Goal: Task Accomplishment & Management: Manage account settings

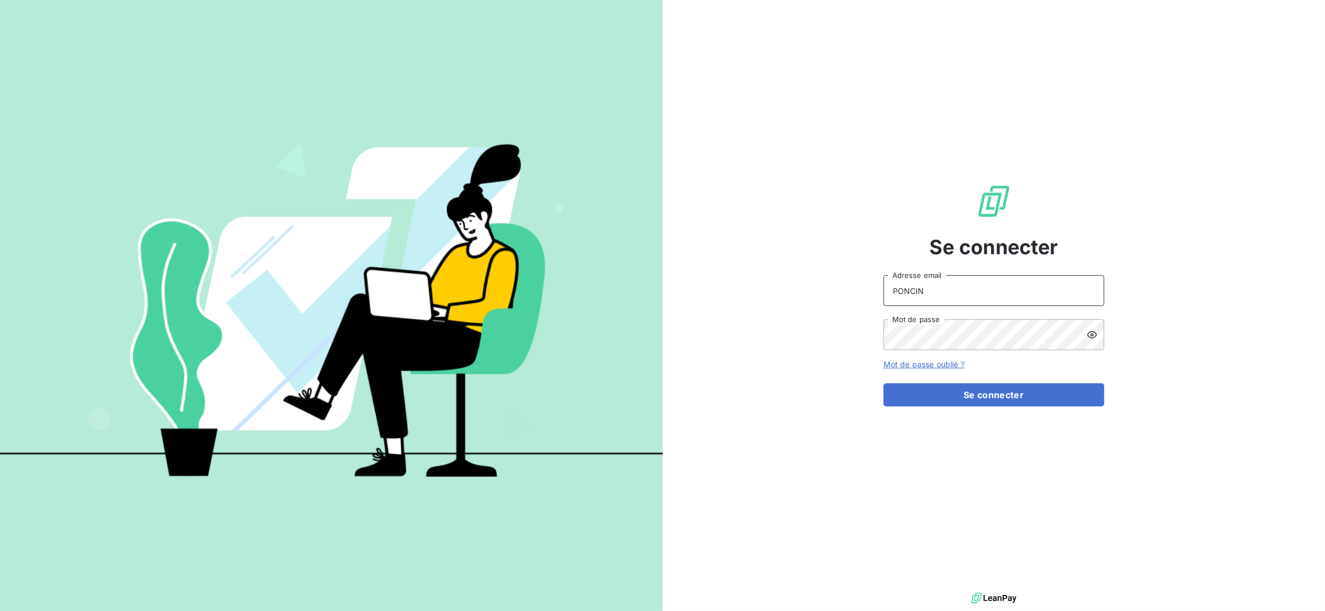
drag, startPoint x: 956, startPoint y: 291, endPoint x: 810, endPoint y: 290, distance: 146.2
click at [810, 290] on div "Se connecter PONCIN Adresse email Mot de passe Mot de passe oublié ? Se connect…" at bounding box center [994, 295] width 663 height 590
type input "anett.rhonealpes@anett.fr"
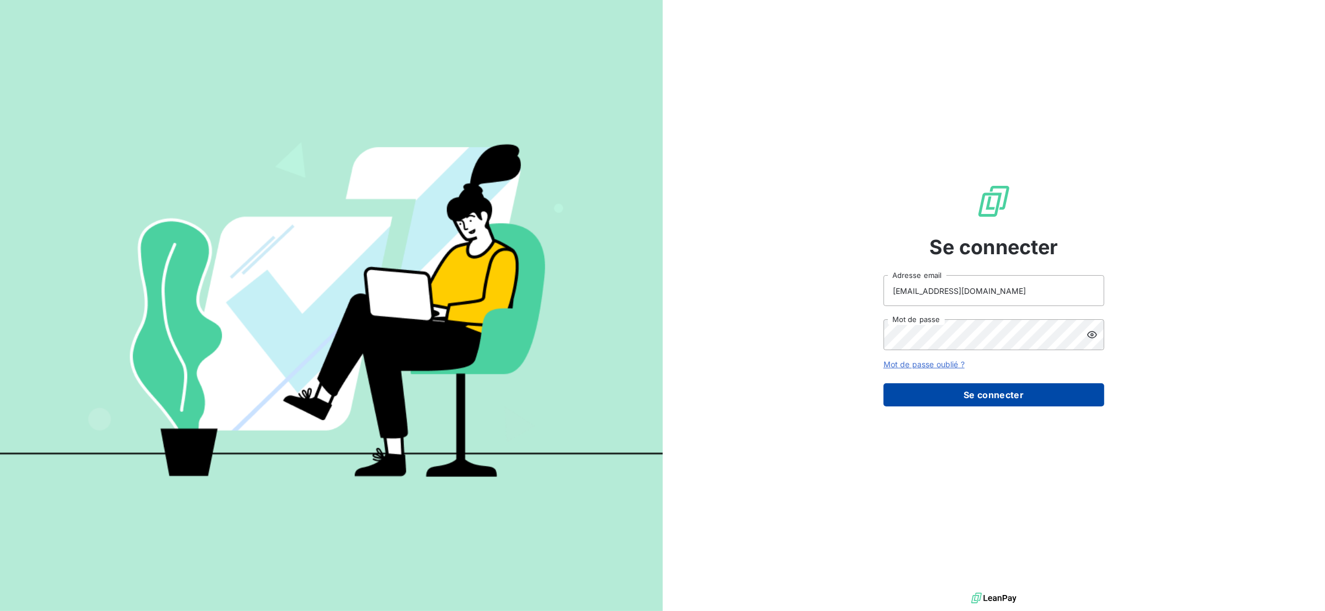
click at [933, 388] on button "Se connecter" at bounding box center [993, 394] width 221 height 23
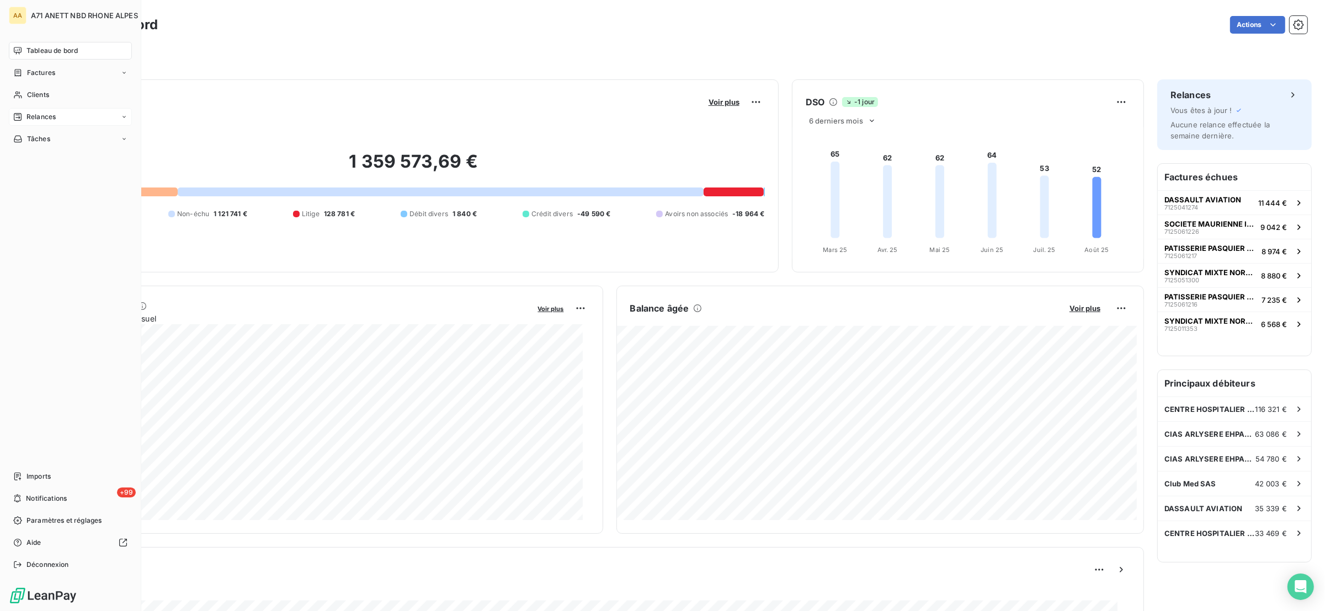
click at [31, 109] on div "Relances" at bounding box center [70, 117] width 123 height 18
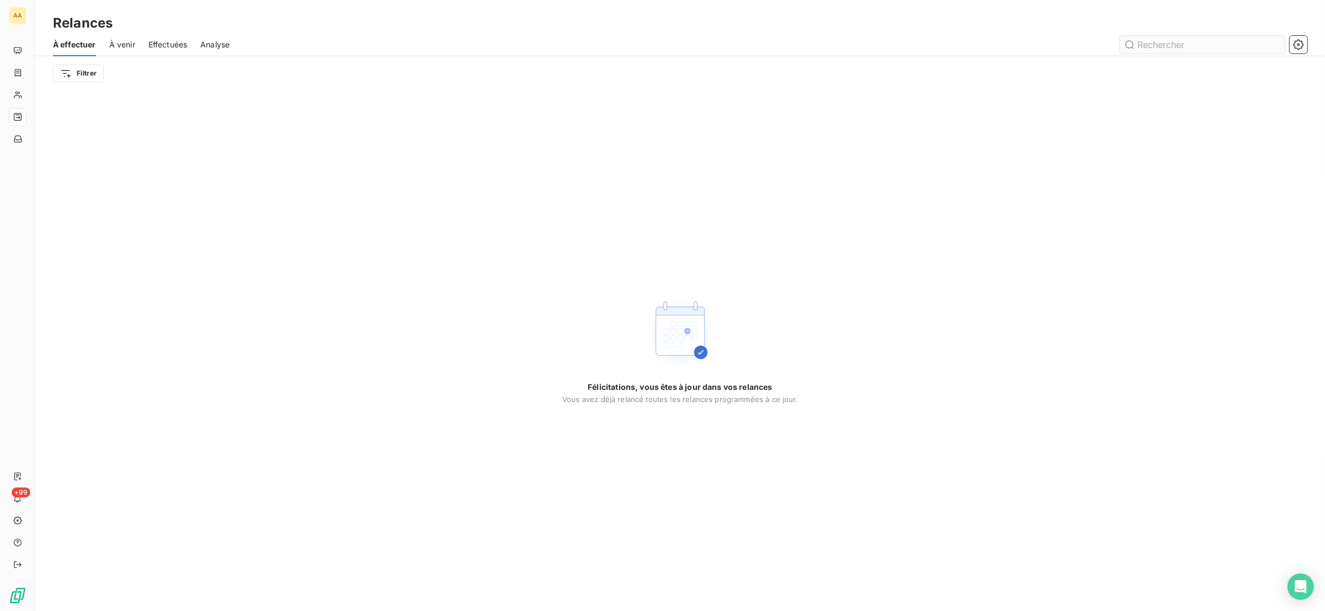
click at [1144, 45] on input "text" at bounding box center [1202, 45] width 166 height 18
type input "721"
click at [154, 39] on span "Effectuées" at bounding box center [167, 44] width 39 height 11
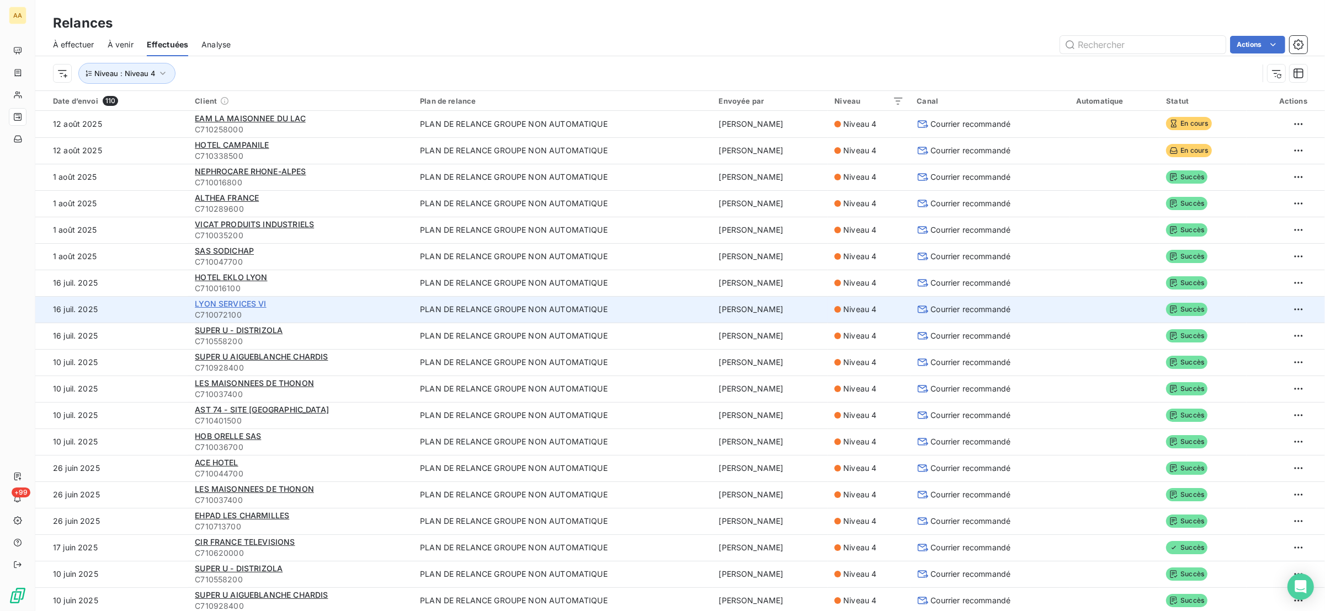
click at [233, 307] on span "LYON SERVICES VI" at bounding box center [230, 303] width 71 height 9
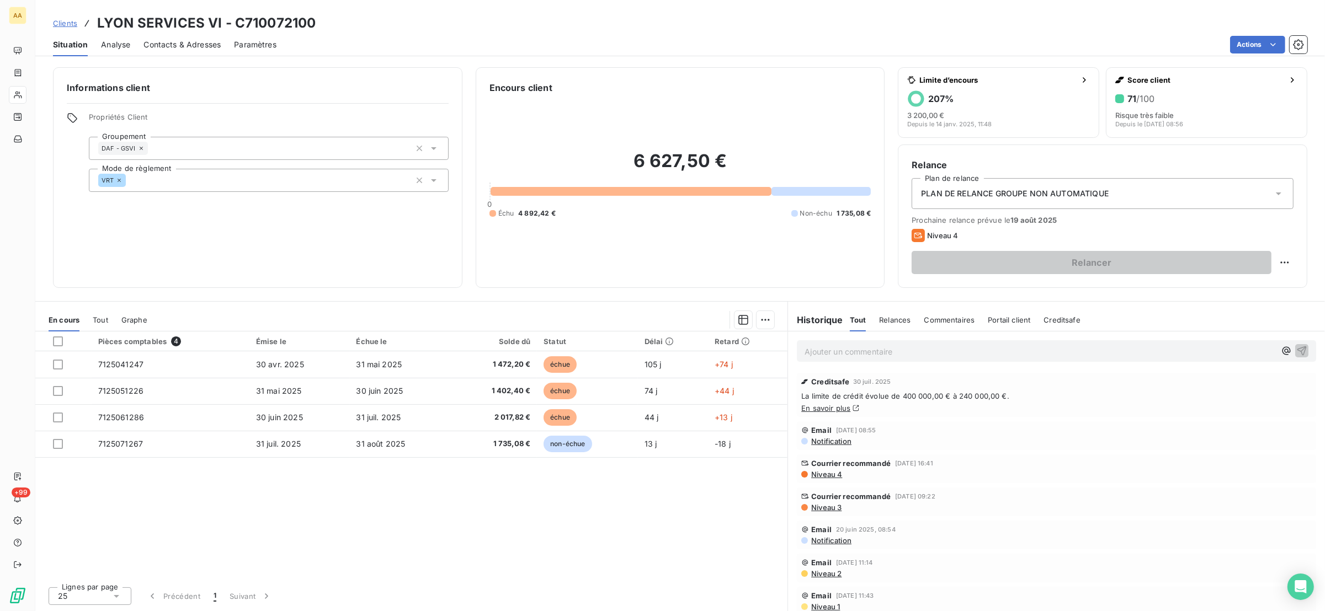
click at [834, 476] on span "Niveau 4" at bounding box center [826, 474] width 32 height 9
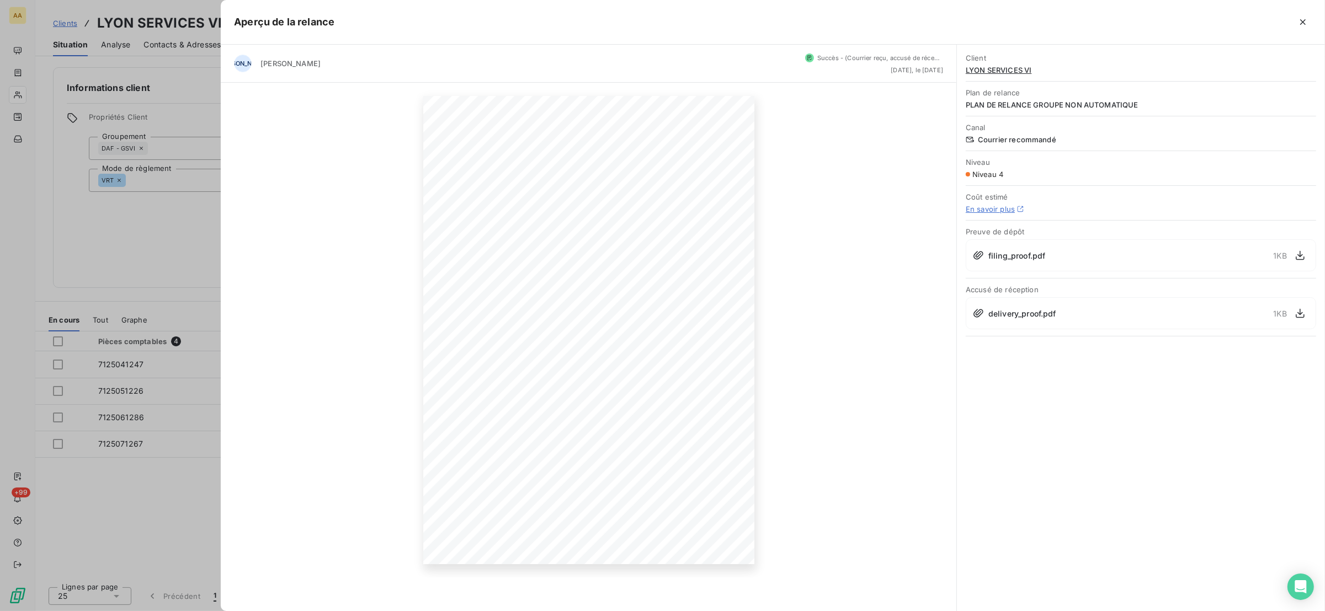
click at [194, 226] on div at bounding box center [662, 305] width 1325 height 611
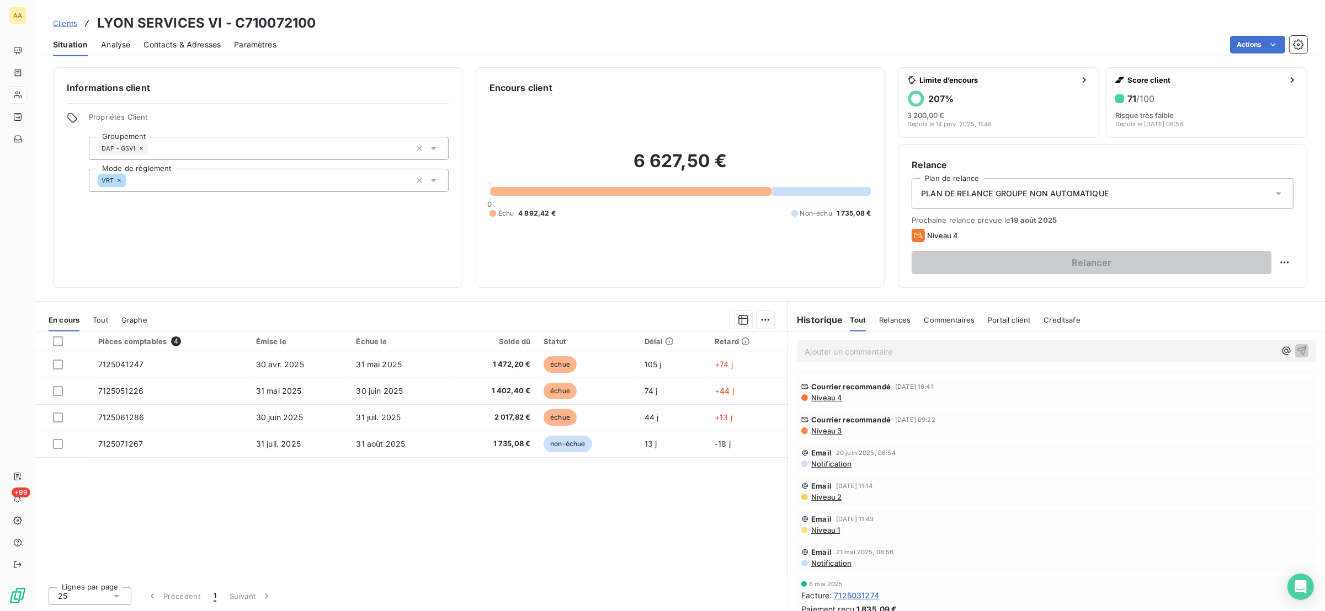
scroll to position [165, 0]
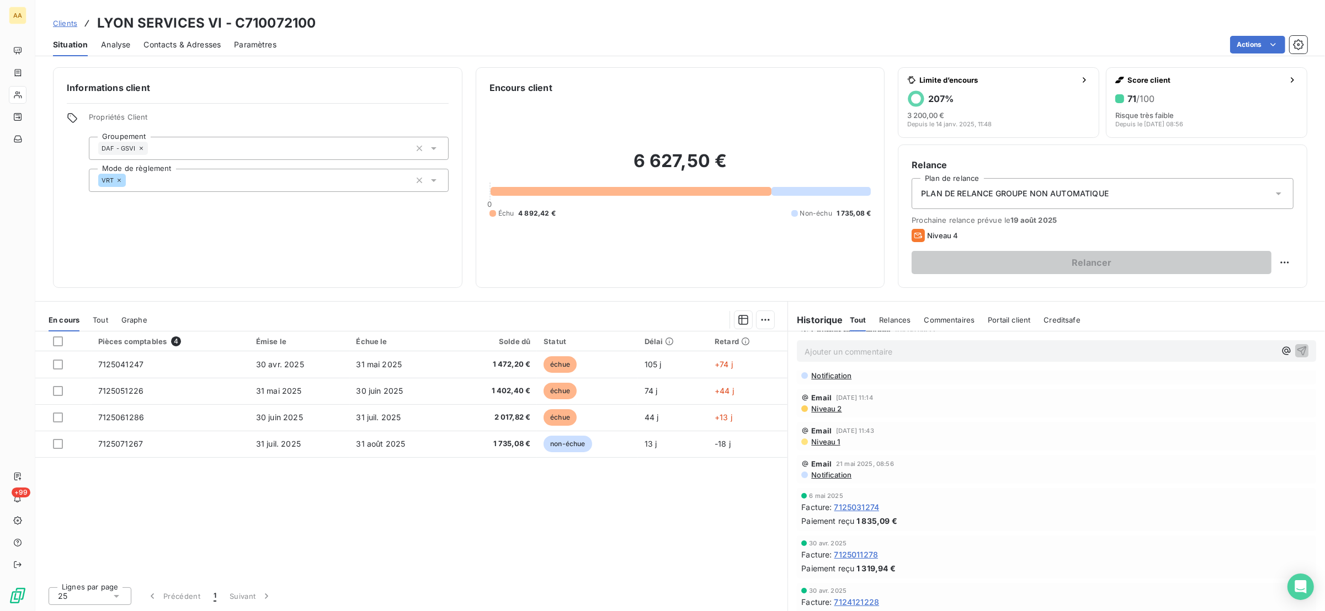
click at [817, 404] on span "Niveau 2" at bounding box center [825, 408] width 31 height 9
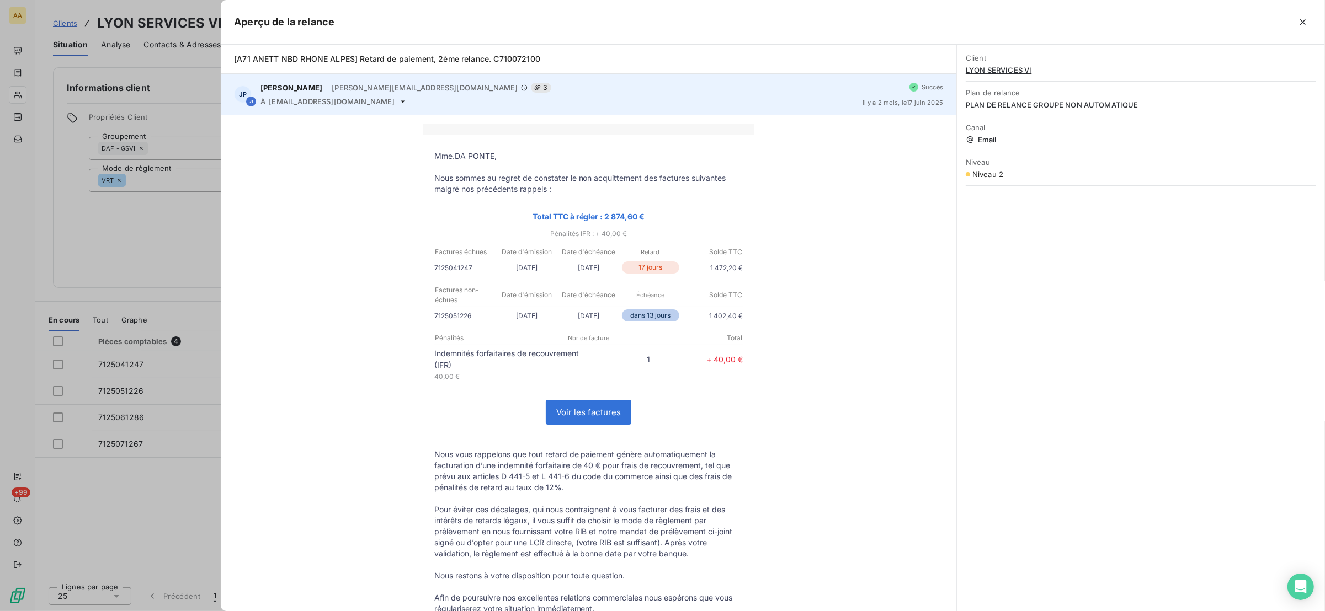
click at [340, 104] on div "À [EMAIL_ADDRESS][DOMAIN_NAME]" at bounding box center [556, 101] width 593 height 9
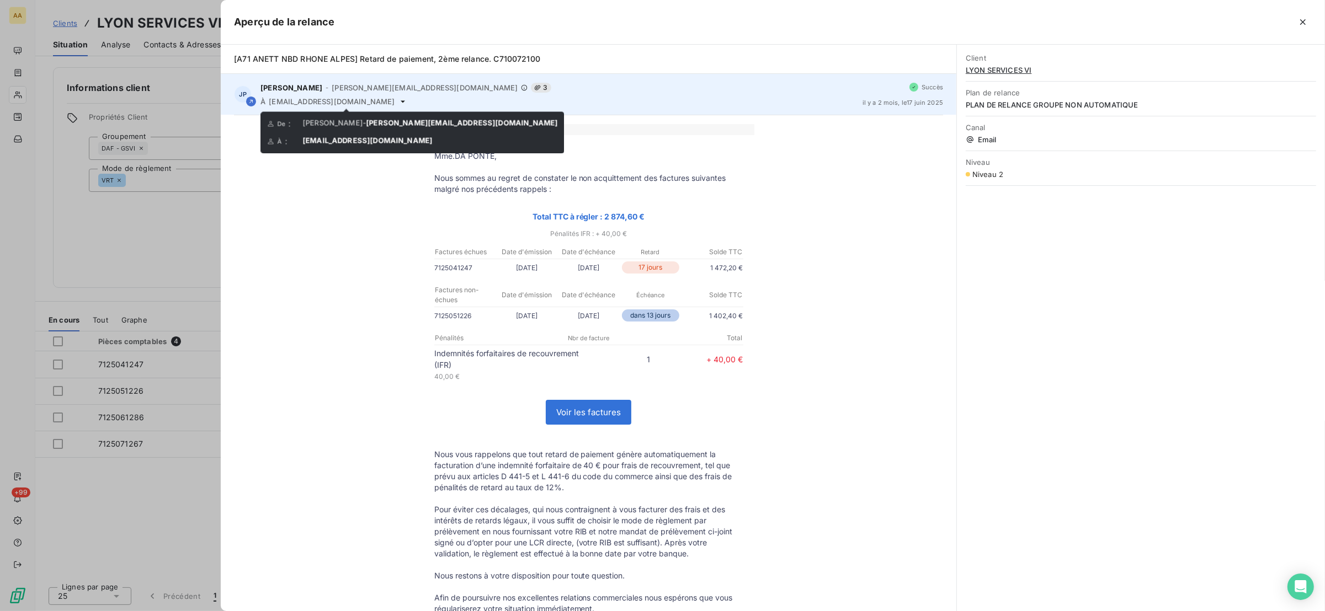
click at [398, 102] on icon at bounding box center [402, 101] width 9 height 9
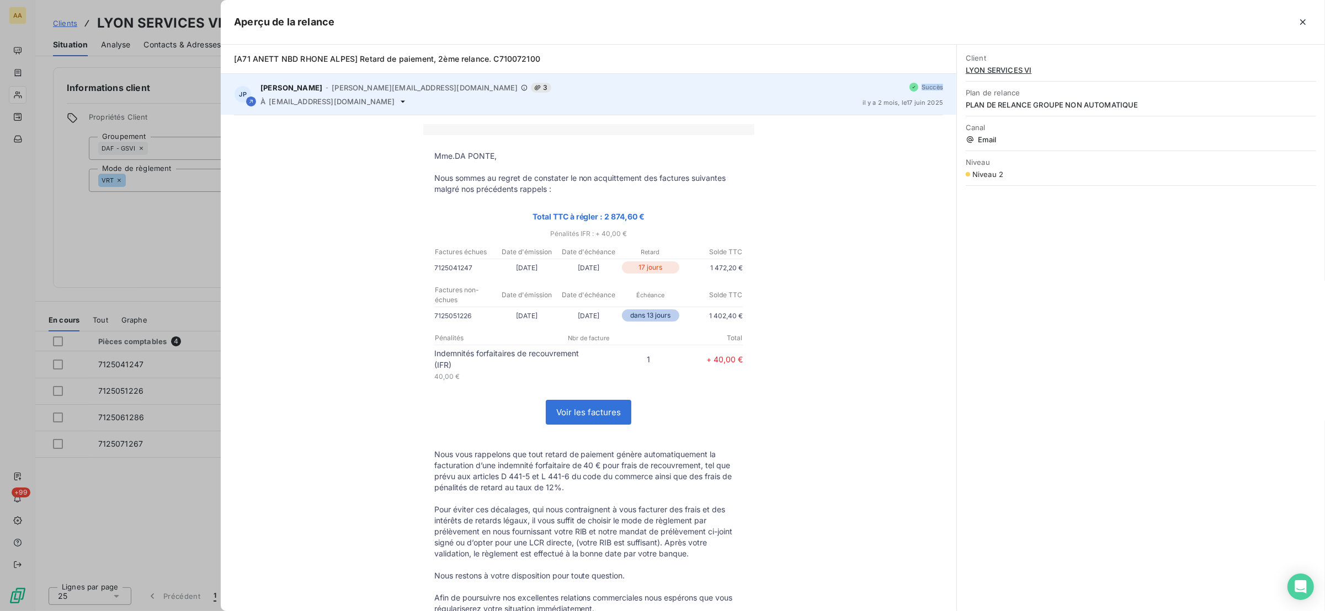
click at [398, 102] on icon at bounding box center [402, 101] width 9 height 9
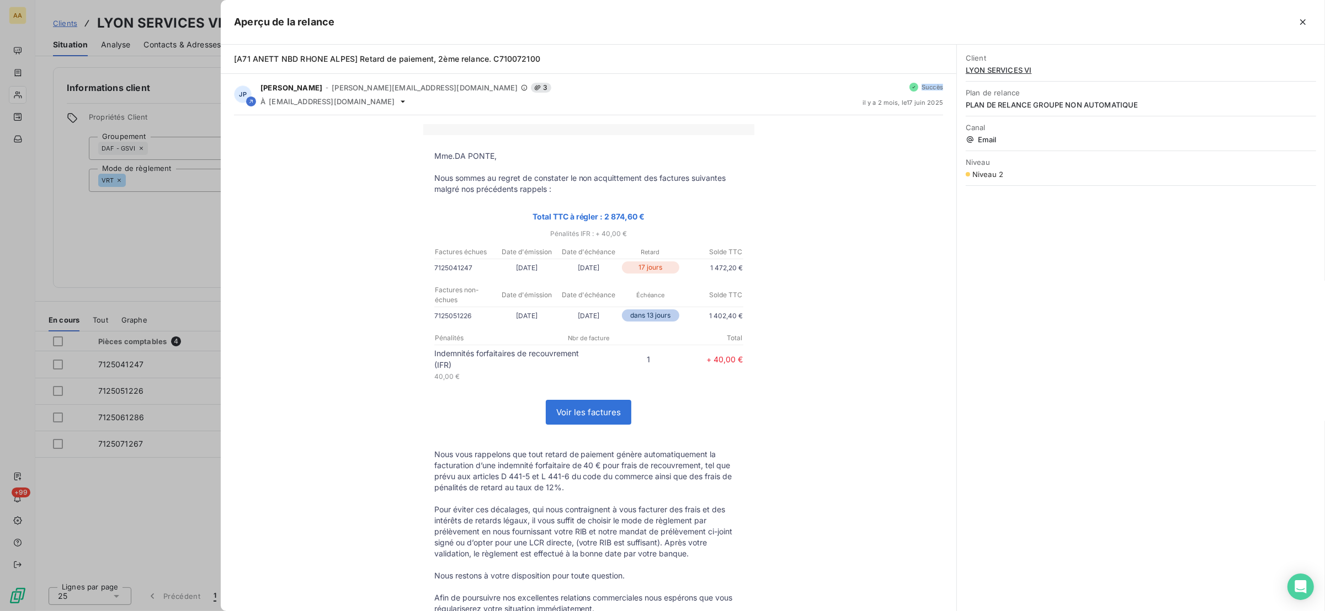
click at [588, 413] on link "Voir les factures" at bounding box center [588, 413] width 84 height 24
